Goal: Task Accomplishment & Management: Manage account settings

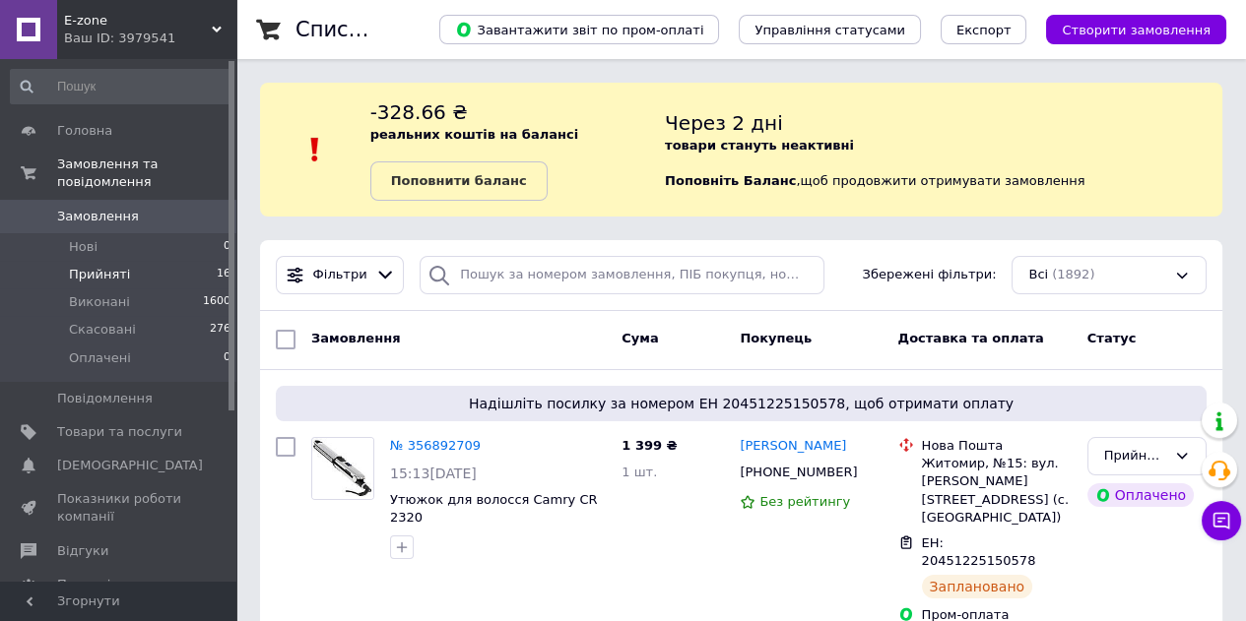
click at [113, 266] on span "Прийняті" at bounding box center [99, 275] width 61 height 18
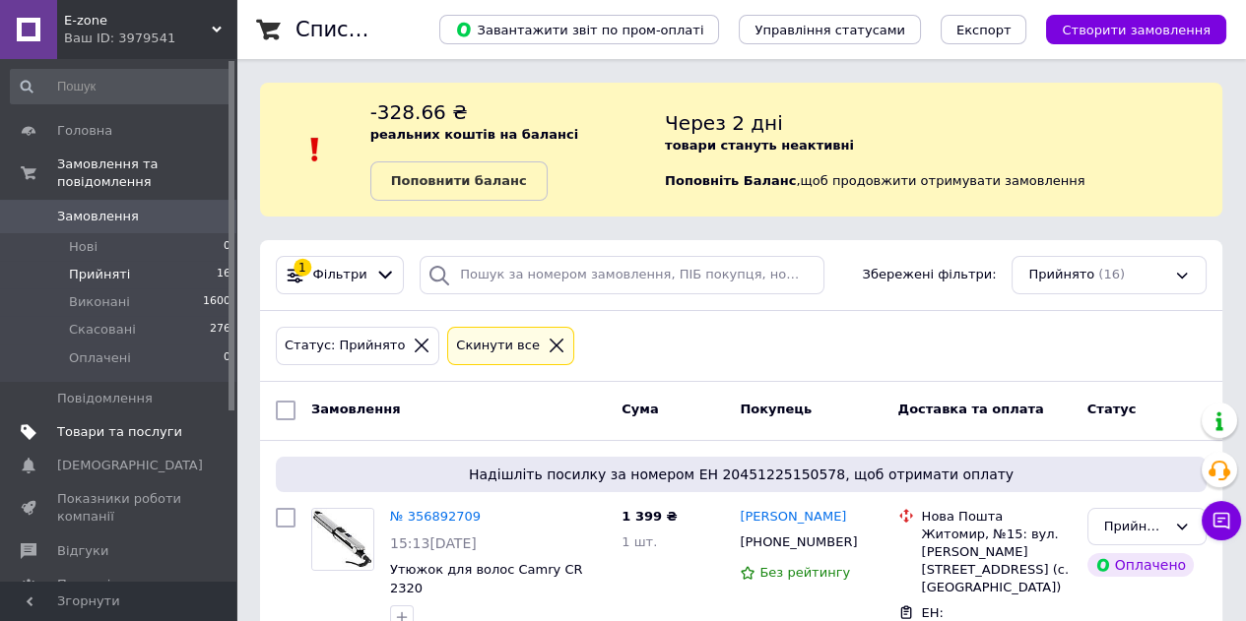
click at [102, 416] on link "Товари та послуги" at bounding box center [121, 432] width 242 height 33
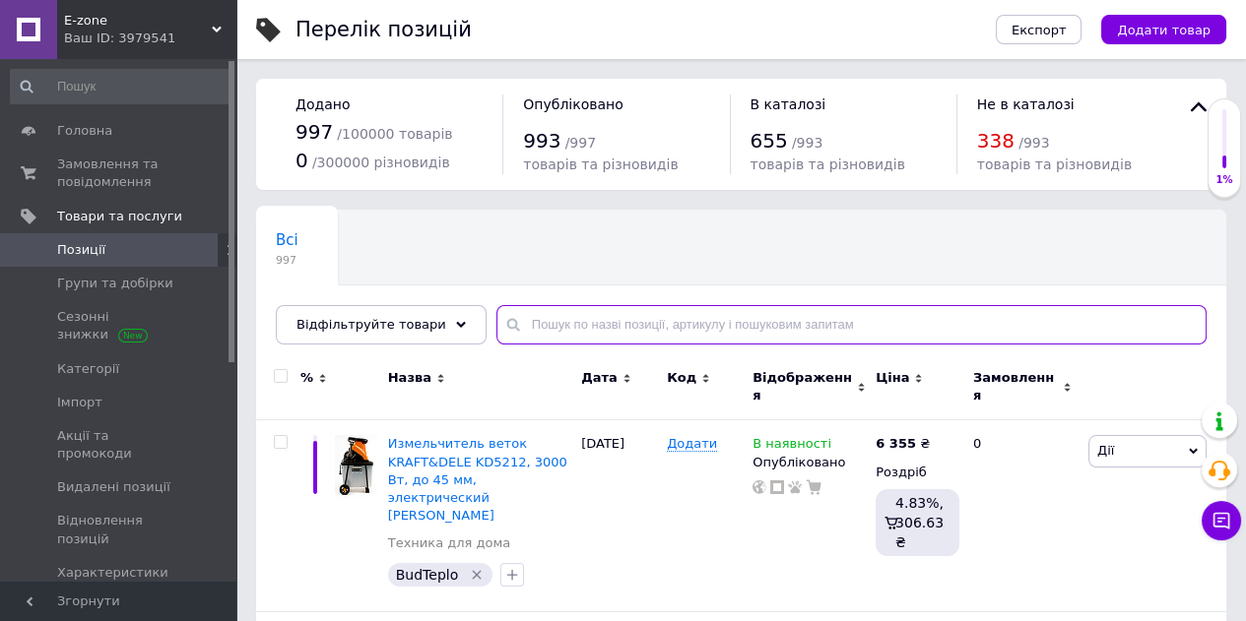
click at [581, 320] on input "text" at bounding box center [851, 324] width 710 height 39
type input "2839"
